Goal: Information Seeking & Learning: Learn about a topic

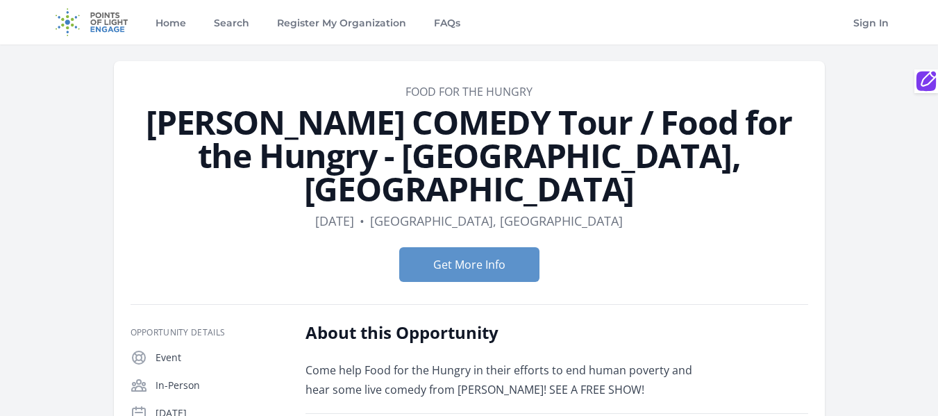
click at [109, 29] on img at bounding box center [92, 22] width 90 height 44
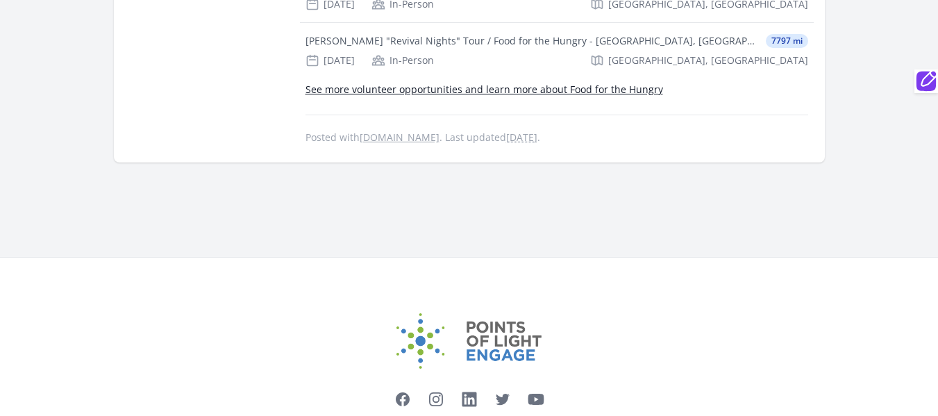
scroll to position [627, 0]
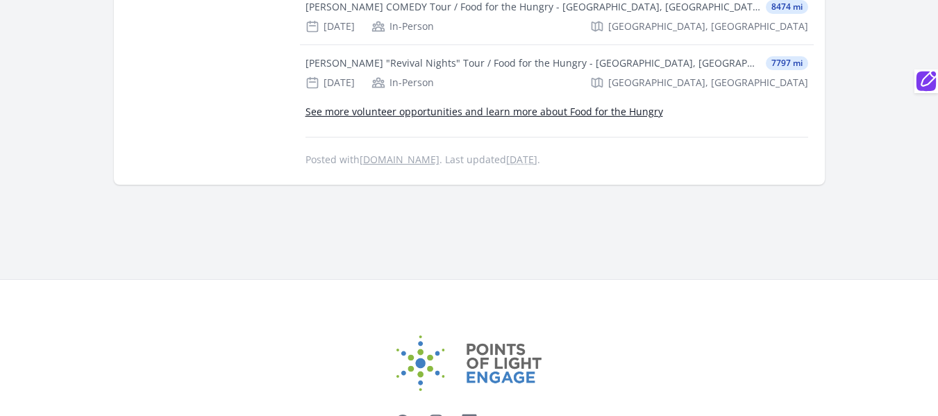
click at [376, 153] on link "[DOMAIN_NAME]" at bounding box center [400, 159] width 80 height 13
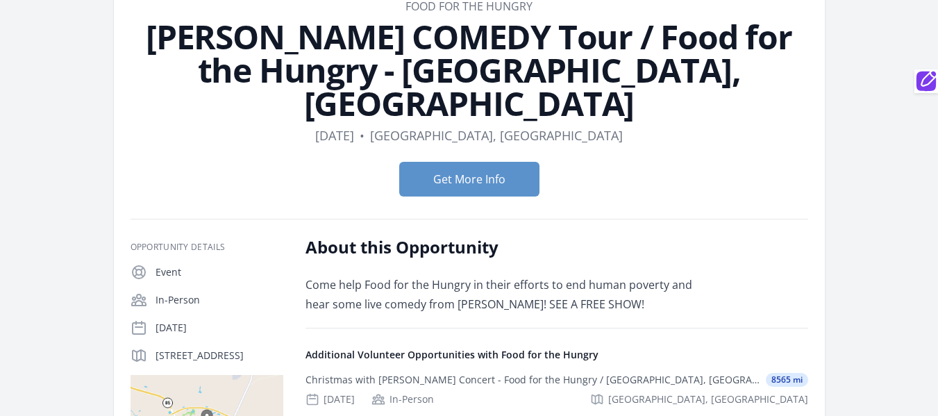
scroll to position [72, 0]
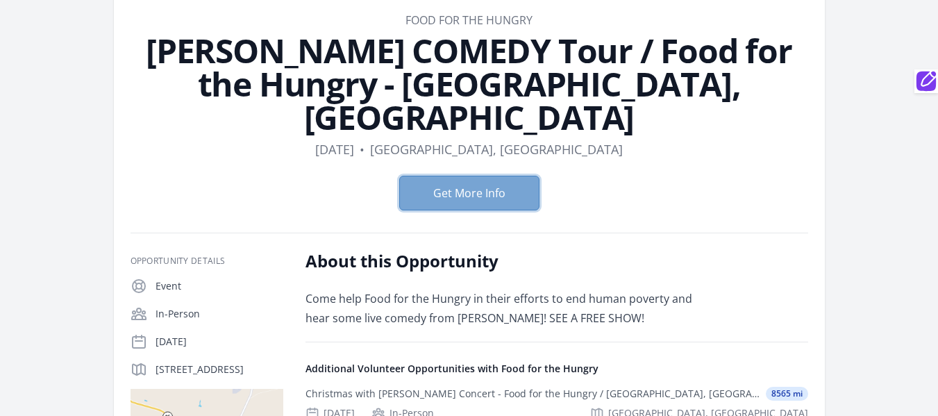
click at [508, 176] on button "Get More Info" at bounding box center [469, 193] width 140 height 35
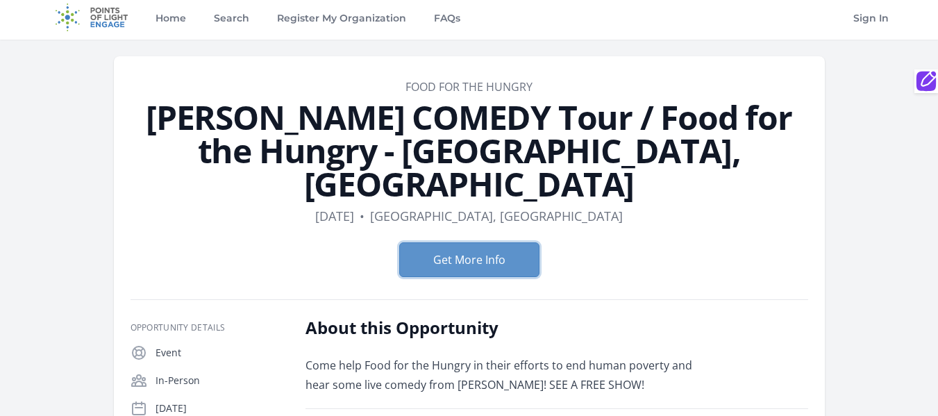
scroll to position [0, 0]
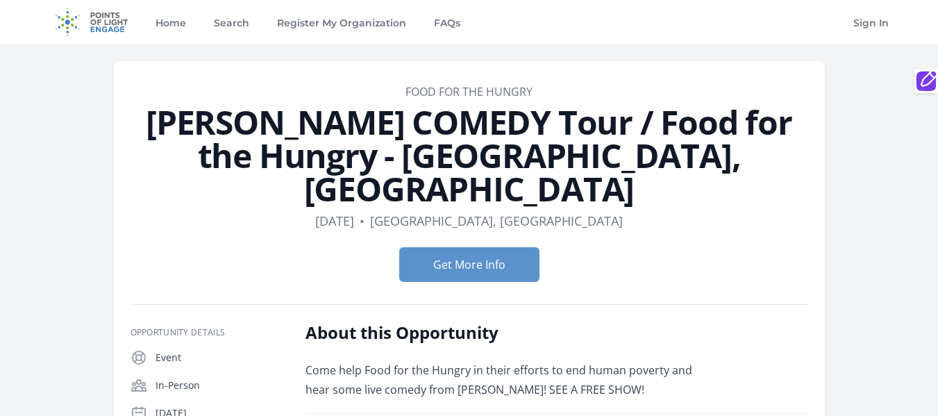
drag, startPoint x: 421, startPoint y: 187, endPoint x: 449, endPoint y: 187, distance: 27.8
click at [354, 211] on dd "[DATE]" at bounding box center [334, 220] width 39 height 19
